Goal: Navigation & Orientation: Find specific page/section

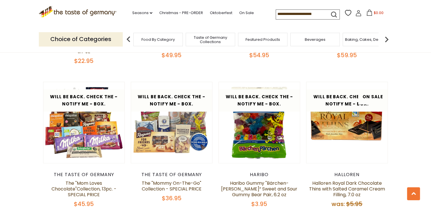
scroll to position [546, 0]
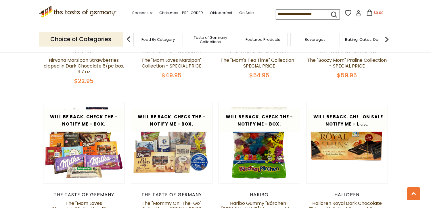
click at [127, 39] on img at bounding box center [128, 39] width 11 height 11
click at [149, 38] on span "Food By Category" at bounding box center [157, 39] width 33 height 4
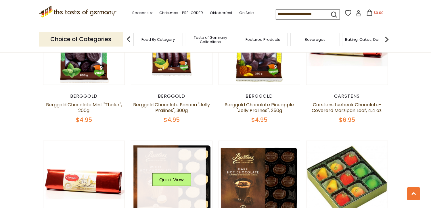
scroll to position [862, 0]
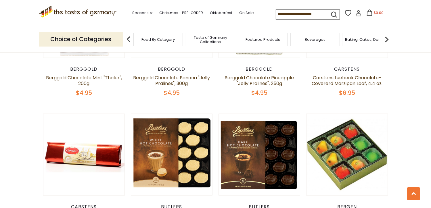
click at [95, 43] on p "Choice of Categories" at bounding box center [81, 39] width 84 height 14
click at [127, 39] on img at bounding box center [128, 39] width 11 height 11
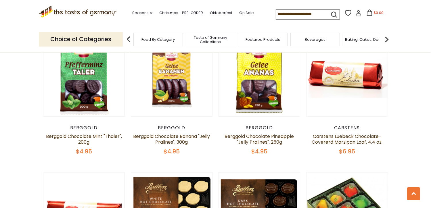
scroll to position [805, 0]
